Goal: Task Accomplishment & Management: Complete application form

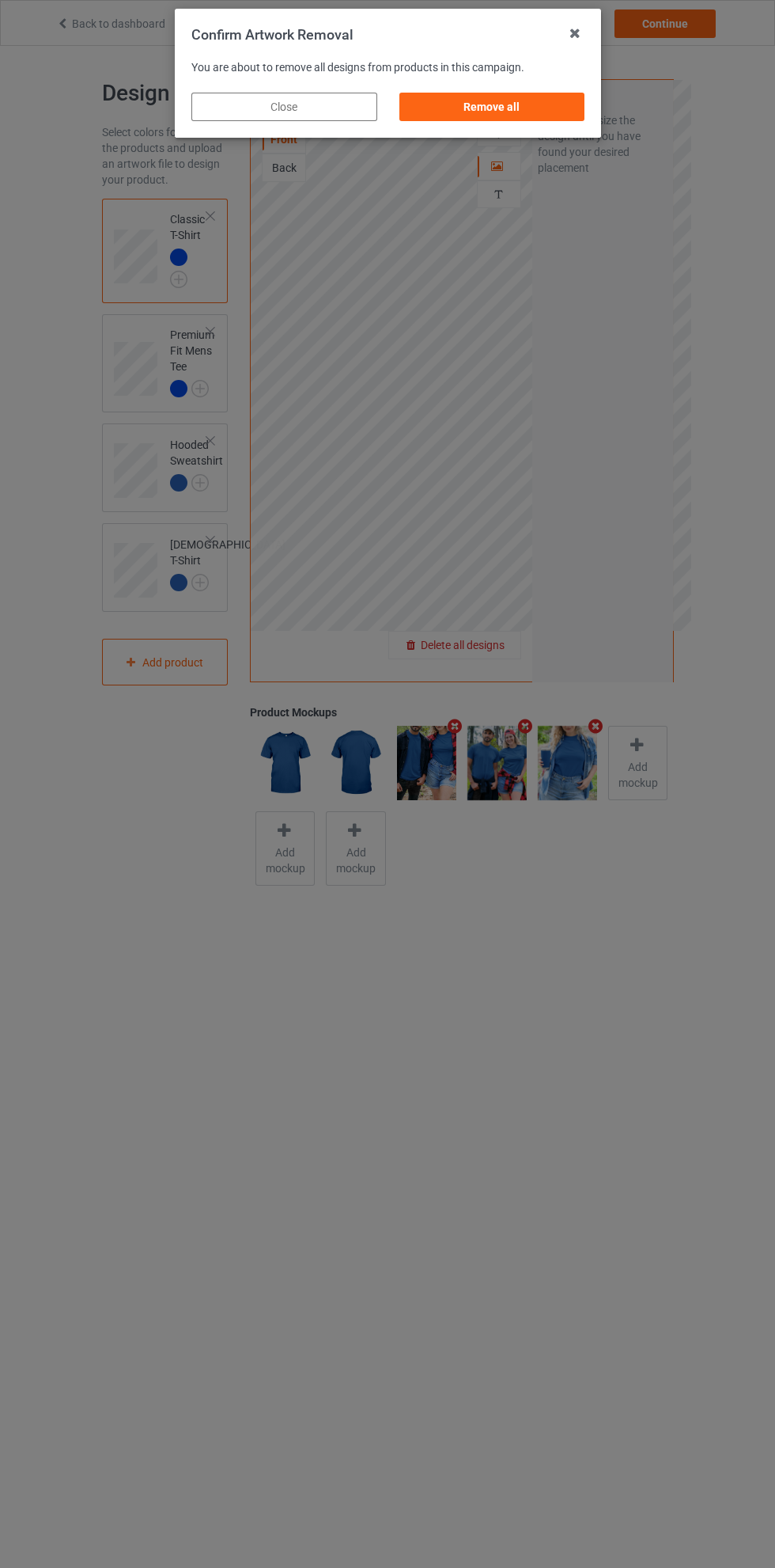
click at [514, 114] on div "Remove all" at bounding box center [492, 107] width 186 height 29
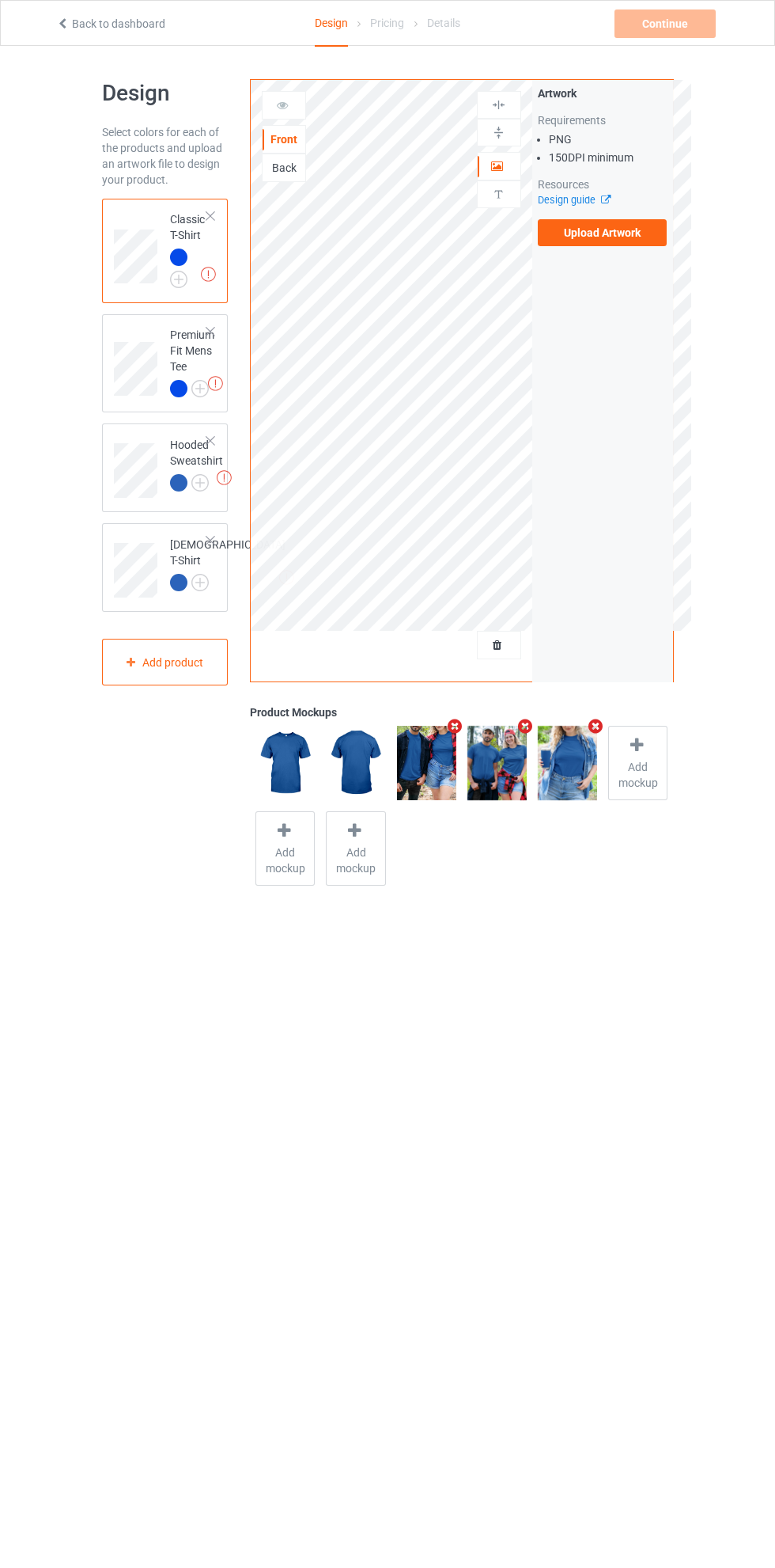
click at [599, 233] on label "Upload Artwork" at bounding box center [602, 232] width 129 height 27
click at [0, 0] on input "Upload Artwork" at bounding box center [0, 0] width 0 height 0
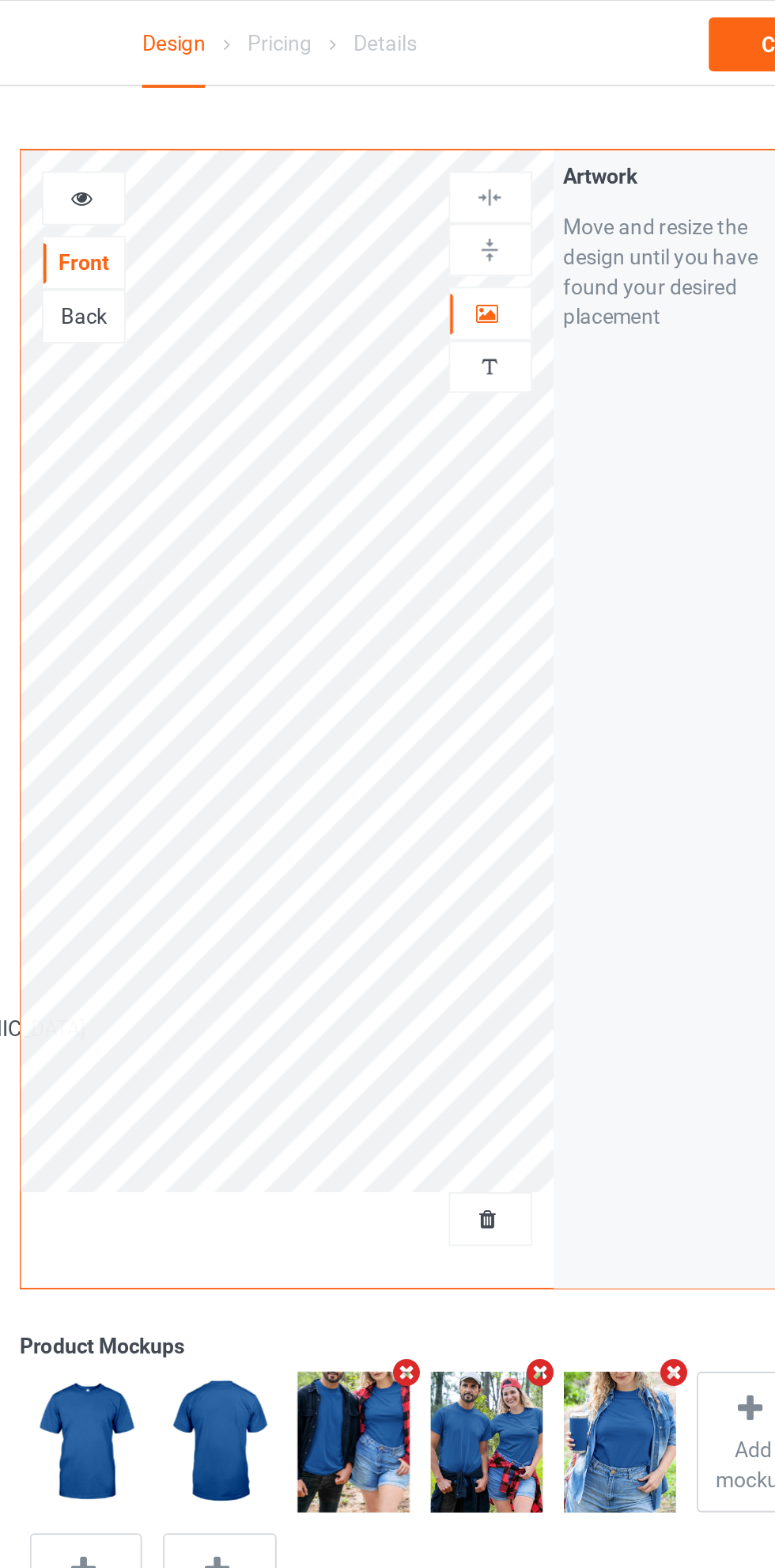
click at [501, 165] on icon at bounding box center [498, 164] width 13 height 12
click at [287, 105] on icon at bounding box center [283, 103] width 13 height 12
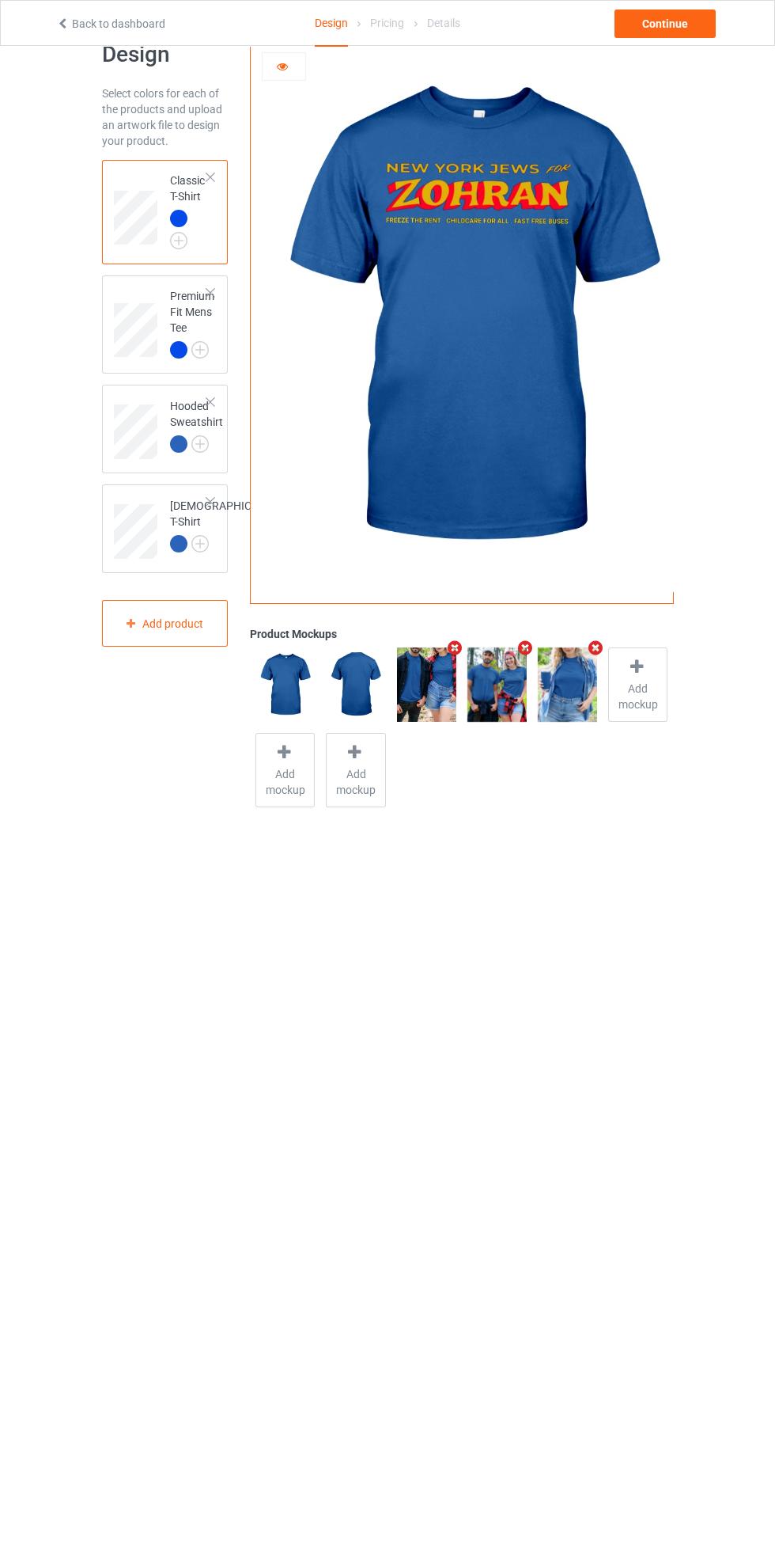
scroll to position [38, 0]
click at [663, 28] on div "Continue" at bounding box center [666, 24] width 102 height 29
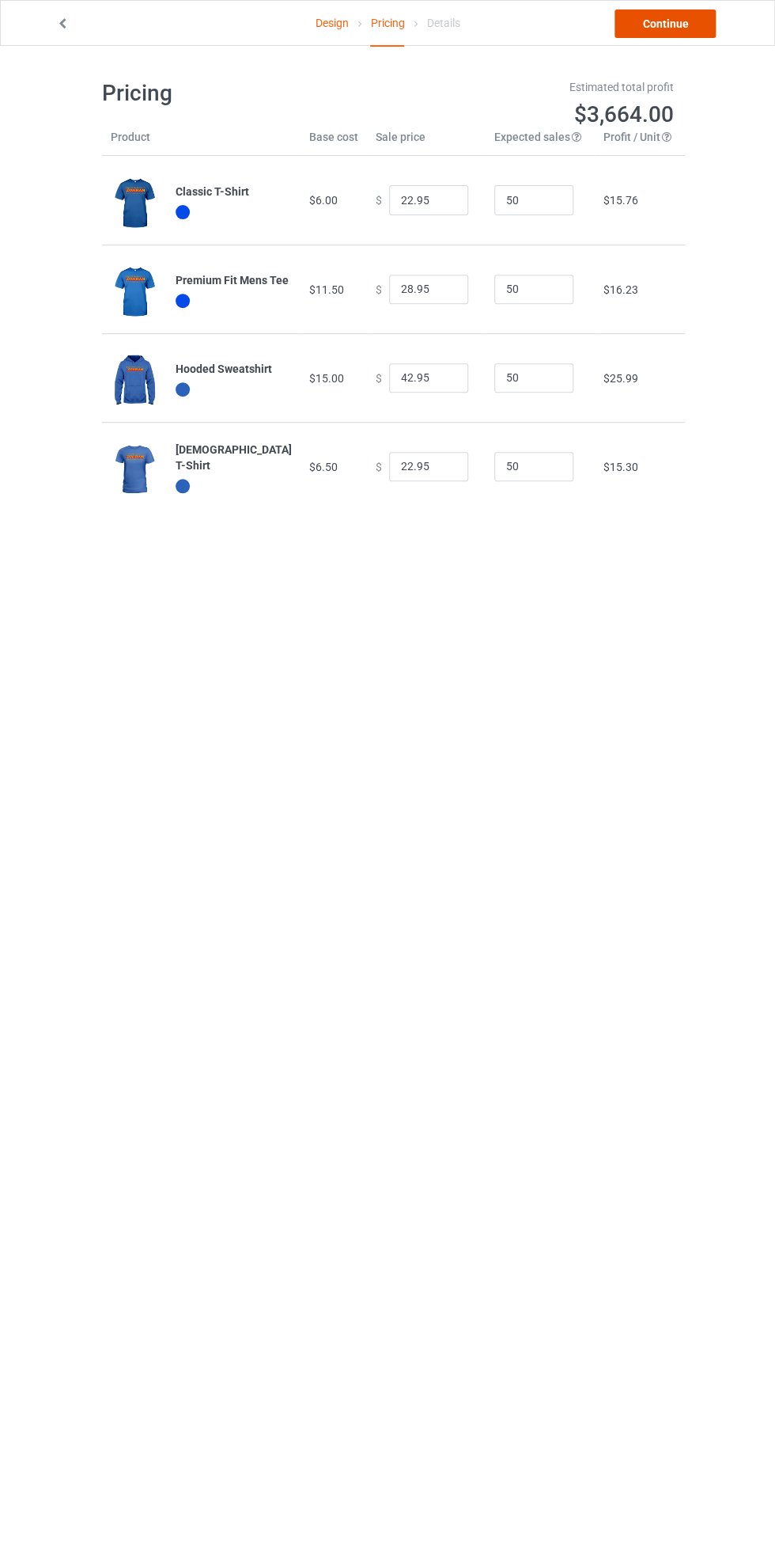
click at [675, 15] on link "Continue" at bounding box center [666, 24] width 102 height 29
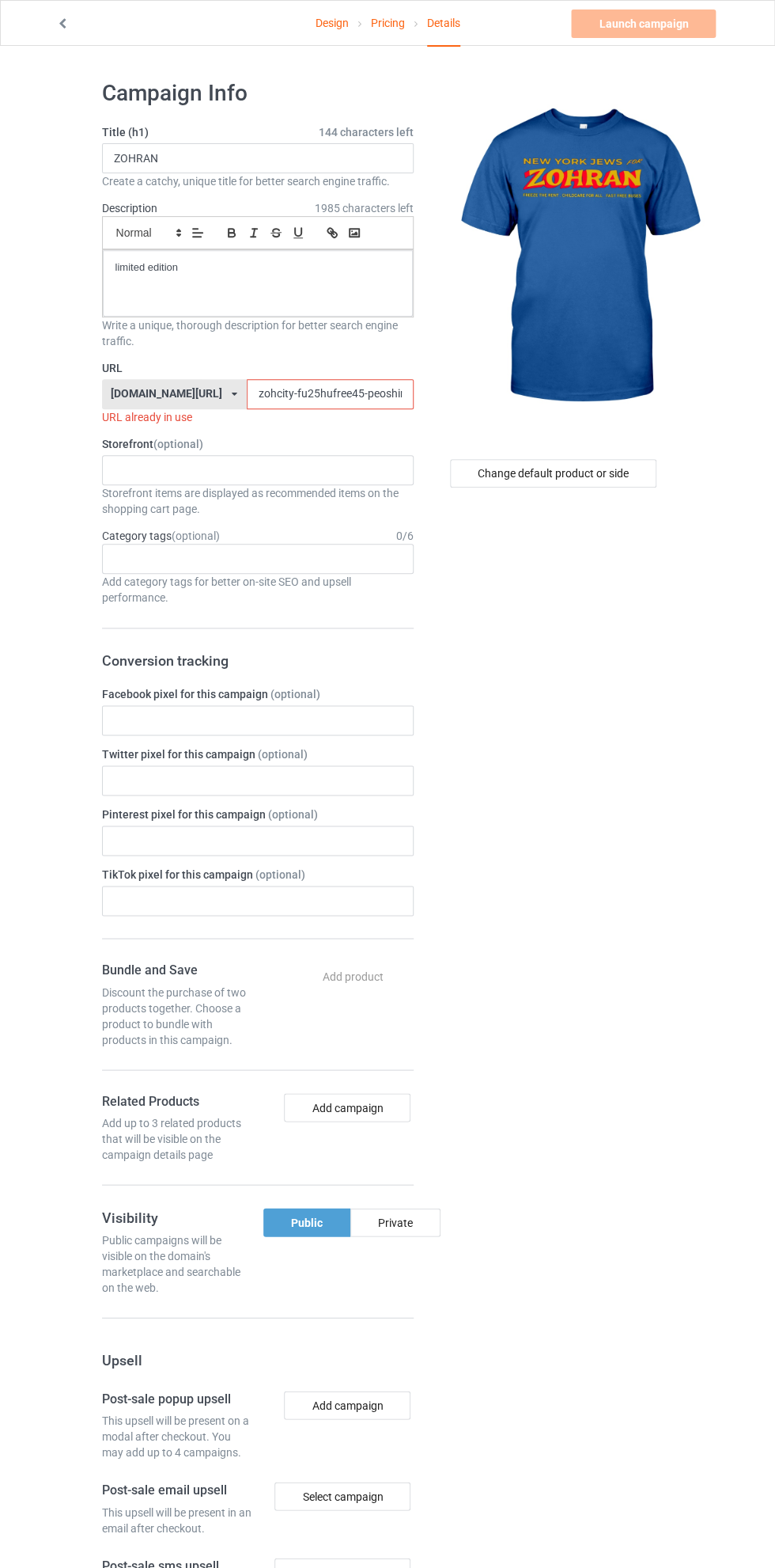
click at [247, 394] on input "zohcity-fu25hufree45-peoshirt25597jklo0" at bounding box center [330, 393] width 167 height 30
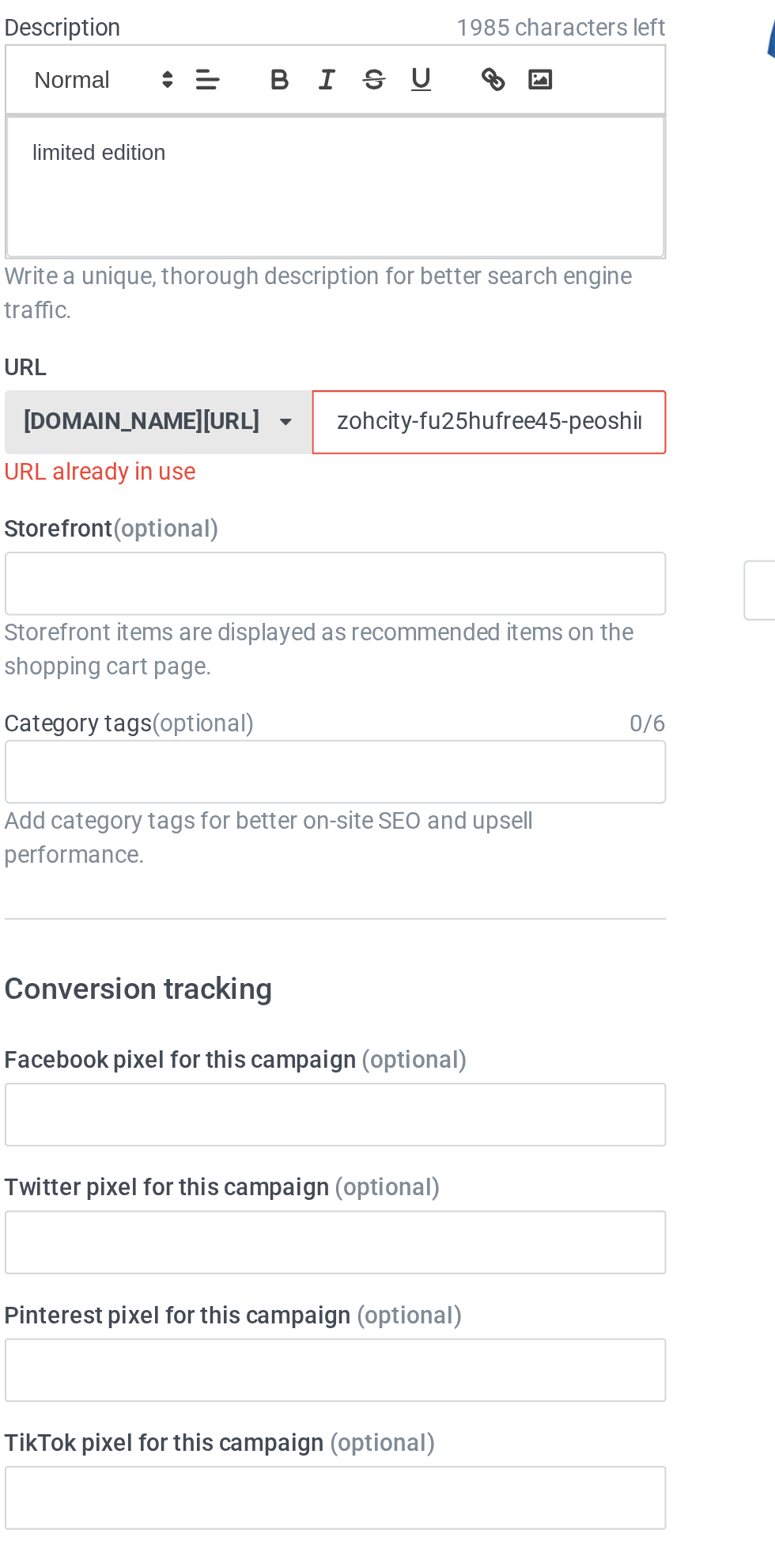
click at [251, 389] on input "zohcity-fu25hufree45-peoshirt25597jklo0" at bounding box center [330, 393] width 167 height 30
click at [260, 392] on input "zohcity-fu25hufree45-peoshirt25597jklo0" at bounding box center [330, 393] width 167 height 30
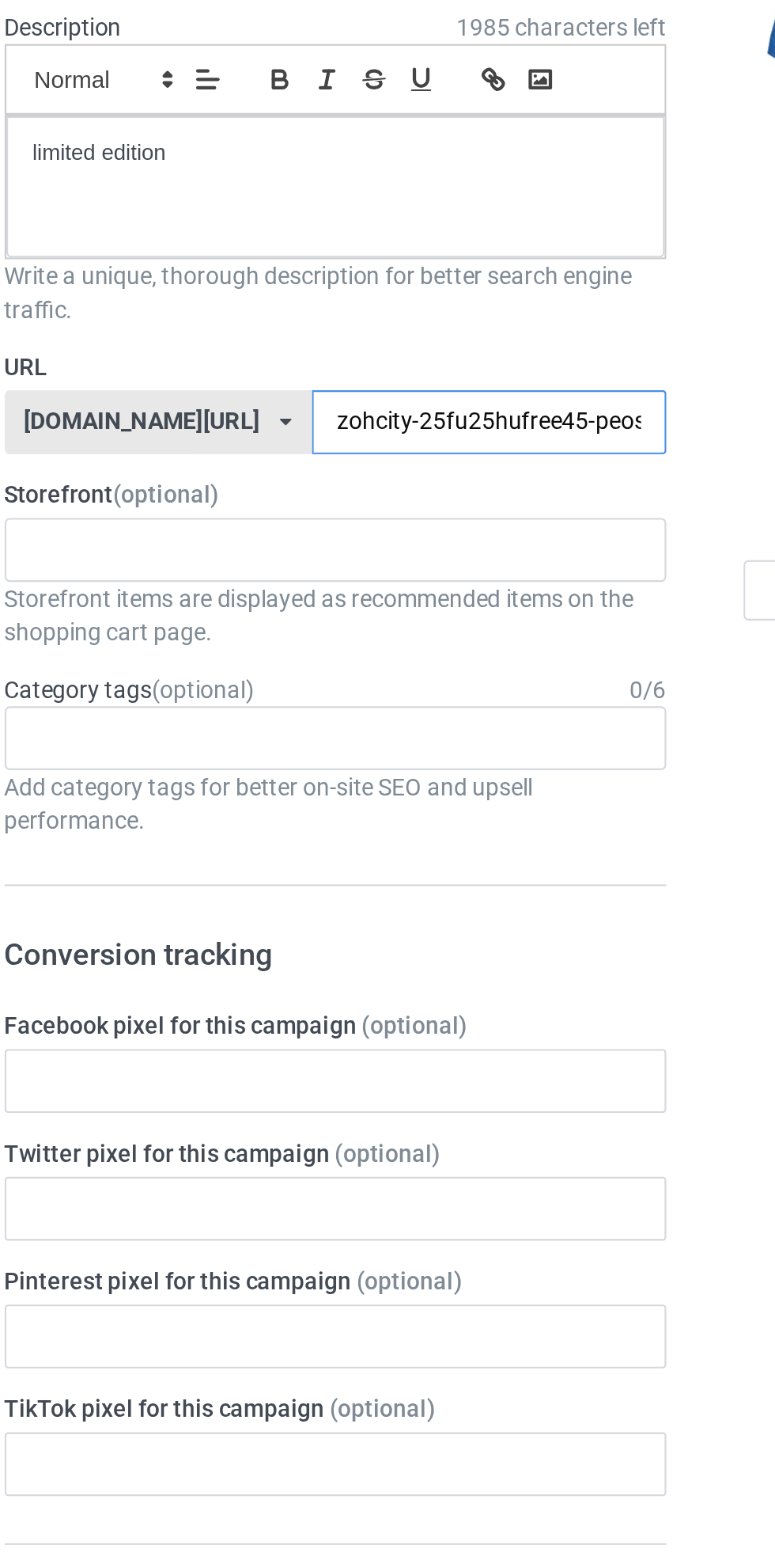
click at [294, 392] on input "zohcity-25fu25hufree45-peoshirt25597jklo0" at bounding box center [330, 393] width 167 height 30
type input "zohcity-25fuhufree45-peoshirt25597jklo0"
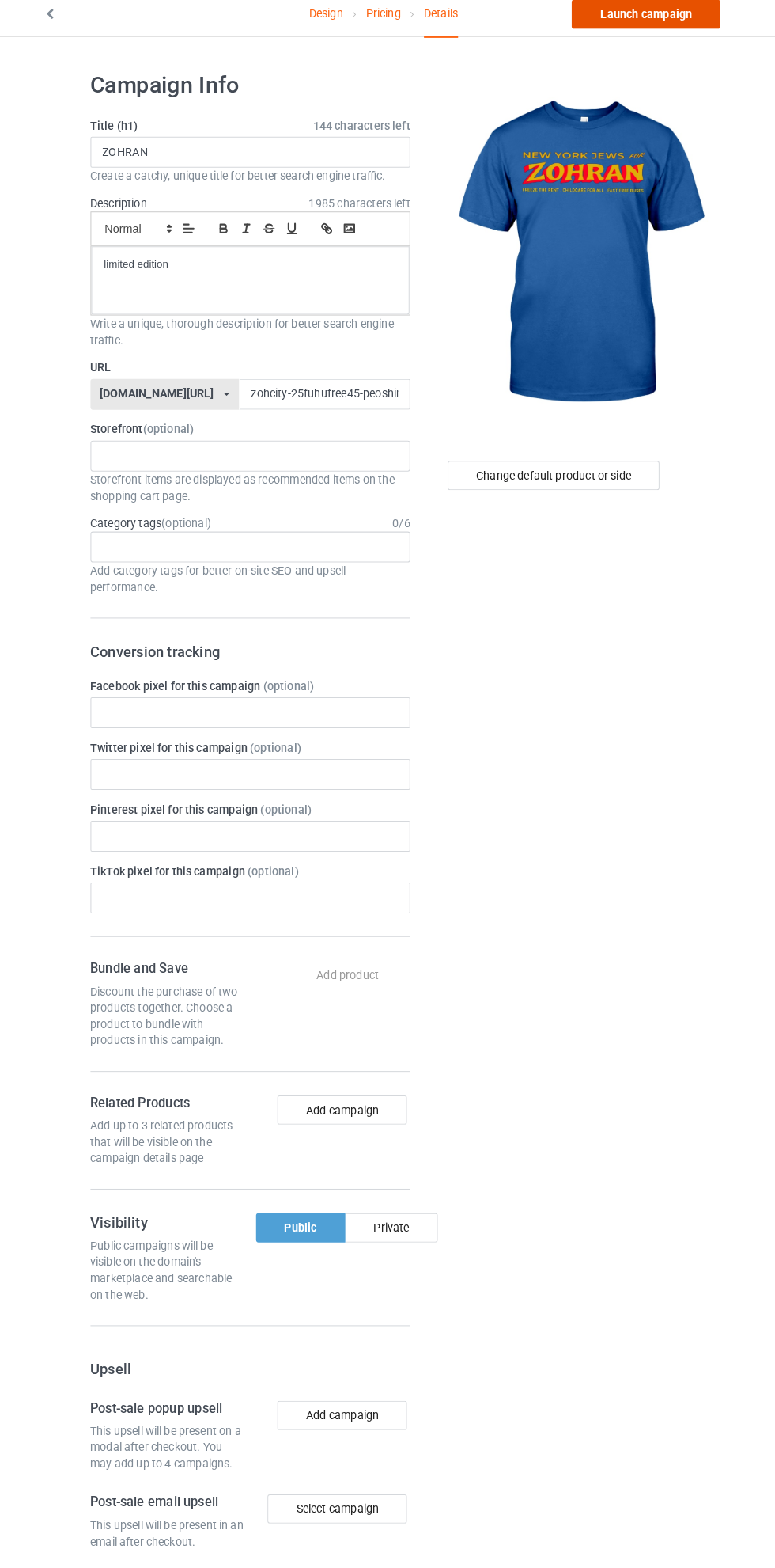
click at [679, 30] on link "Launch campaign" at bounding box center [644, 24] width 145 height 29
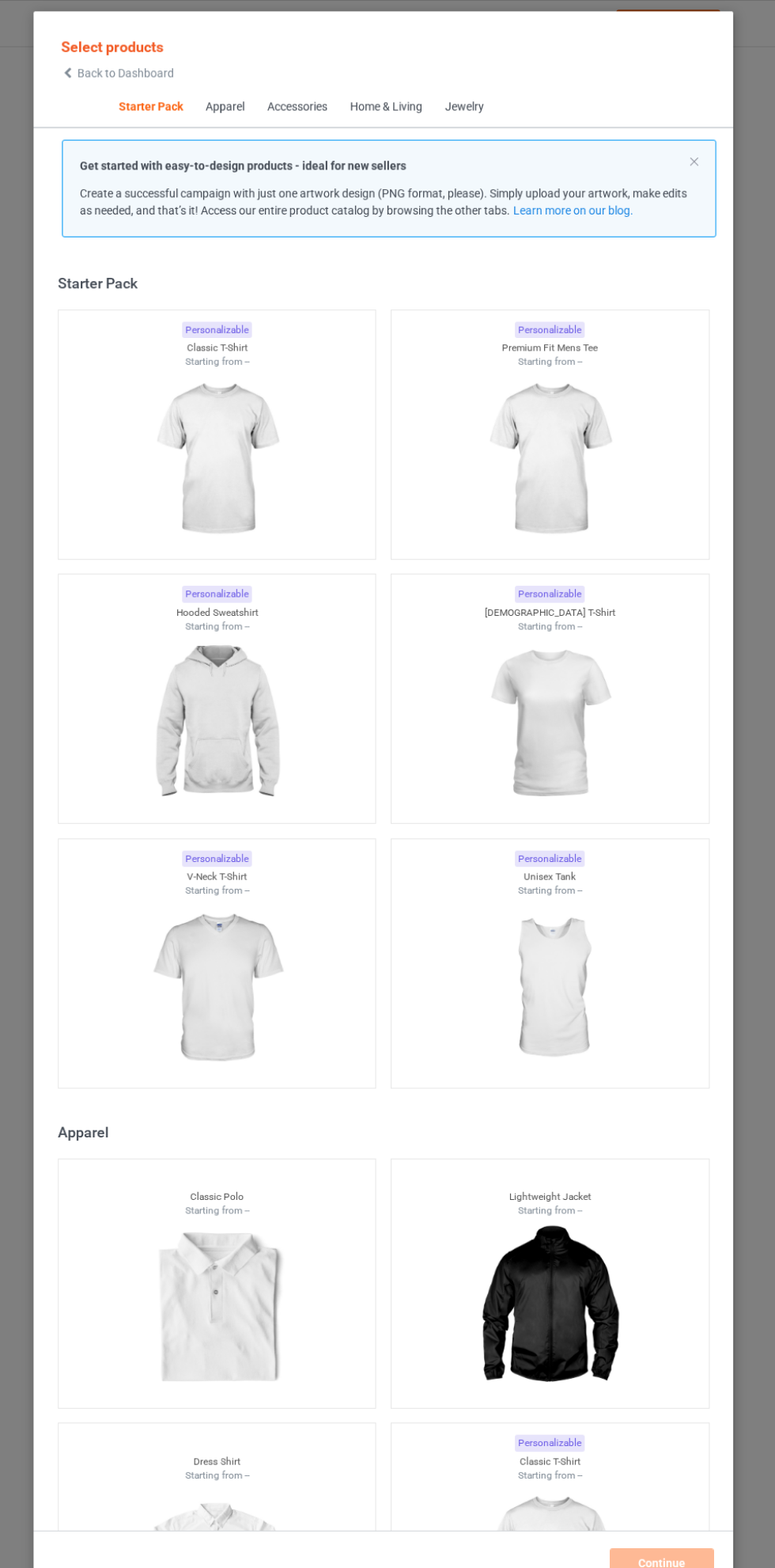
scroll to position [20, 0]
